Goal: Check status: Check status

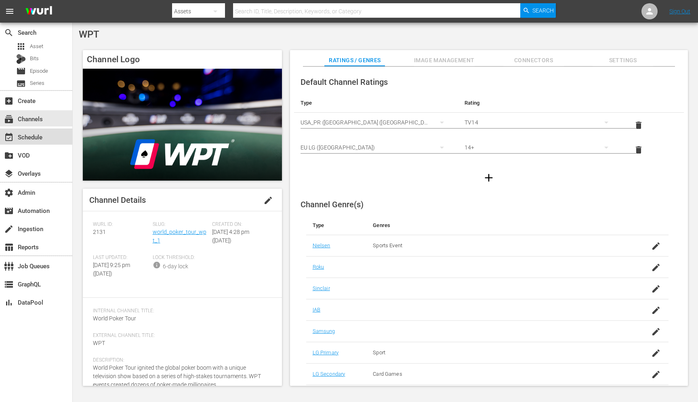
click at [18, 138] on div "event_available Schedule" at bounding box center [22, 135] width 45 height 7
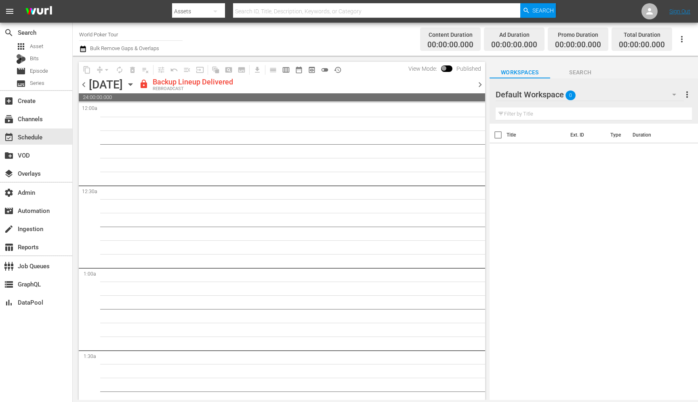
click at [478, 83] on span "chevron_right" at bounding box center [480, 85] width 10 height 10
click at [84, 85] on span "chevron_left" at bounding box center [84, 85] width 10 height 10
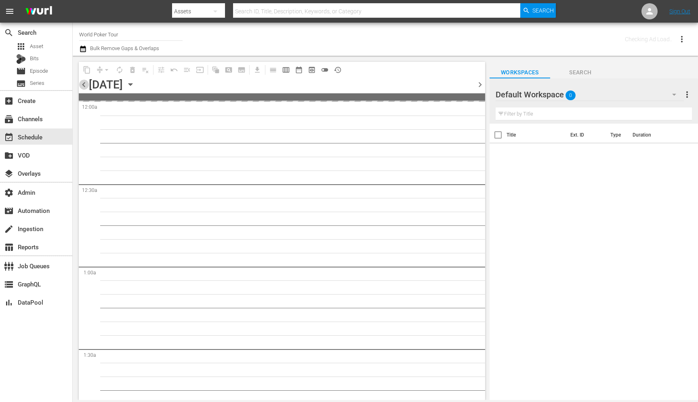
click at [84, 85] on span "chevron_left" at bounding box center [84, 85] width 10 height 10
